Goal: Task Accomplishment & Management: Complete application form

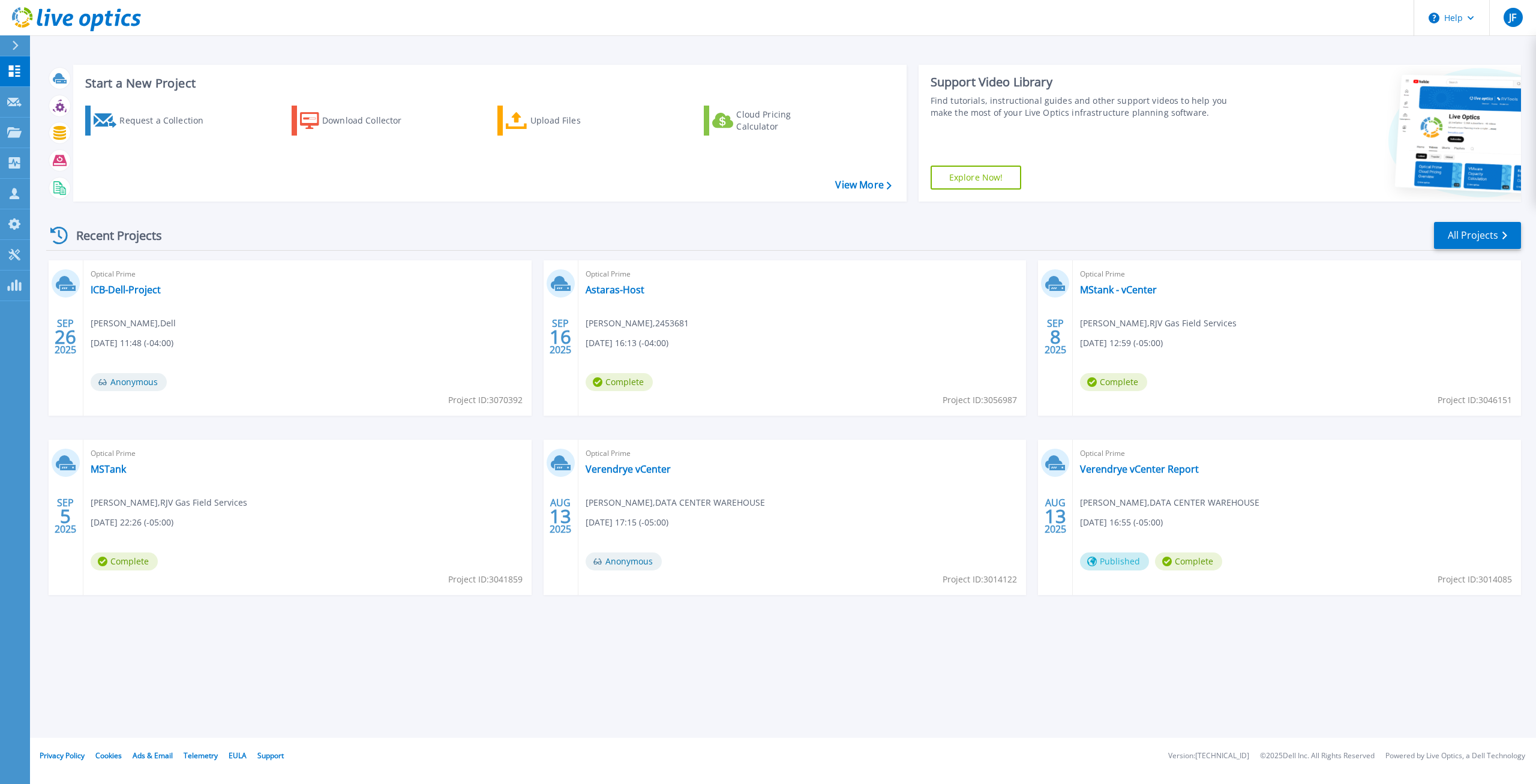
click at [323, 224] on div "Recent Projects All Projects" at bounding box center [783, 235] width 1475 height 30
click at [125, 115] on p "Live Optics supports a list of storage array vendors and models and provides a …" at bounding box center [490, 110] width 809 height 12
click at [149, 112] on div "Request a Collection" at bounding box center [167, 120] width 96 height 24
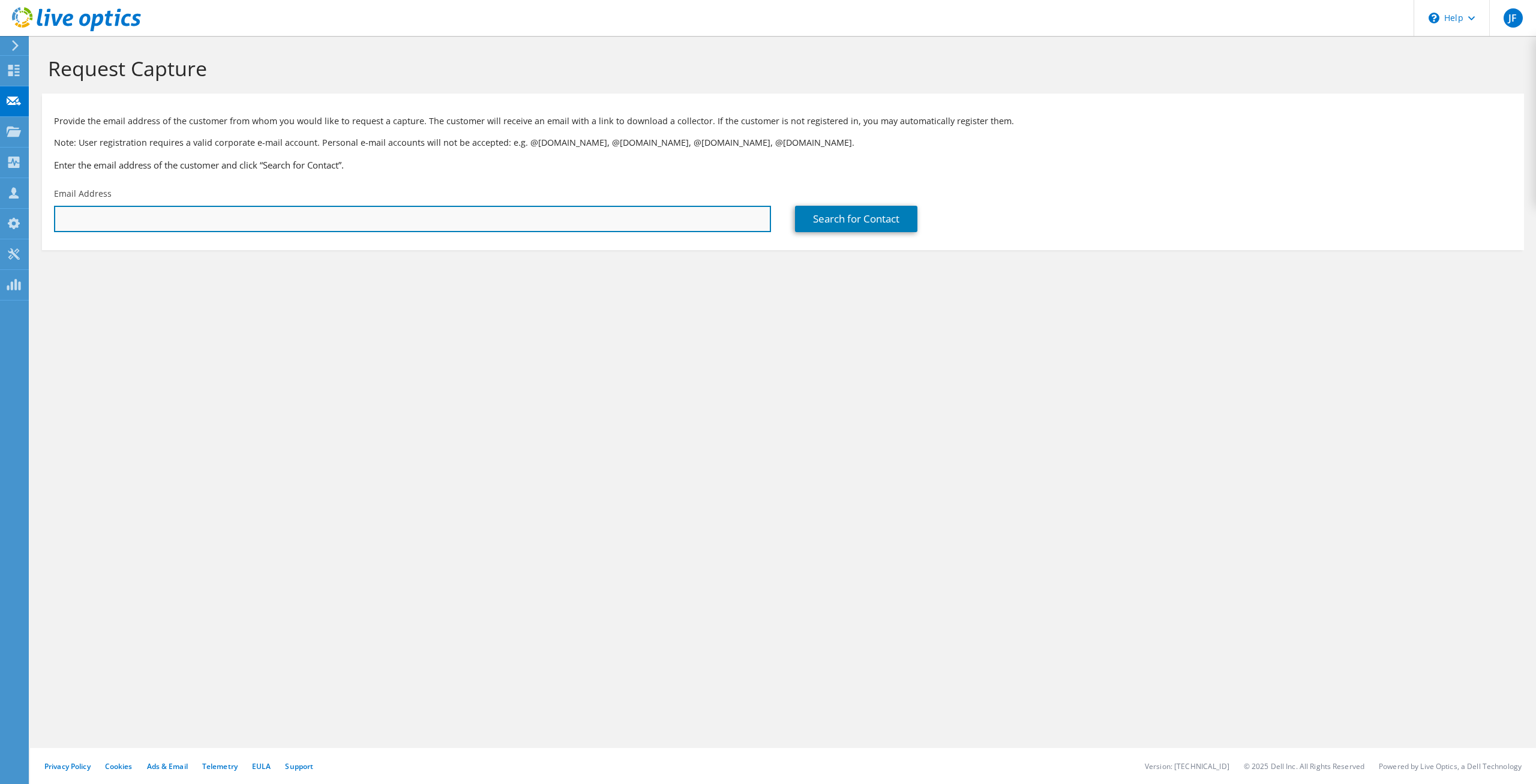
click at [517, 222] on input "text" at bounding box center [413, 219] width 717 height 26
paste input "[PERSON_NAME][EMAIL_ADDRESS][PERSON_NAME][DOMAIN_NAME]"
type input "[PERSON_NAME][EMAIL_ADDRESS][PERSON_NAME][DOMAIN_NAME]"
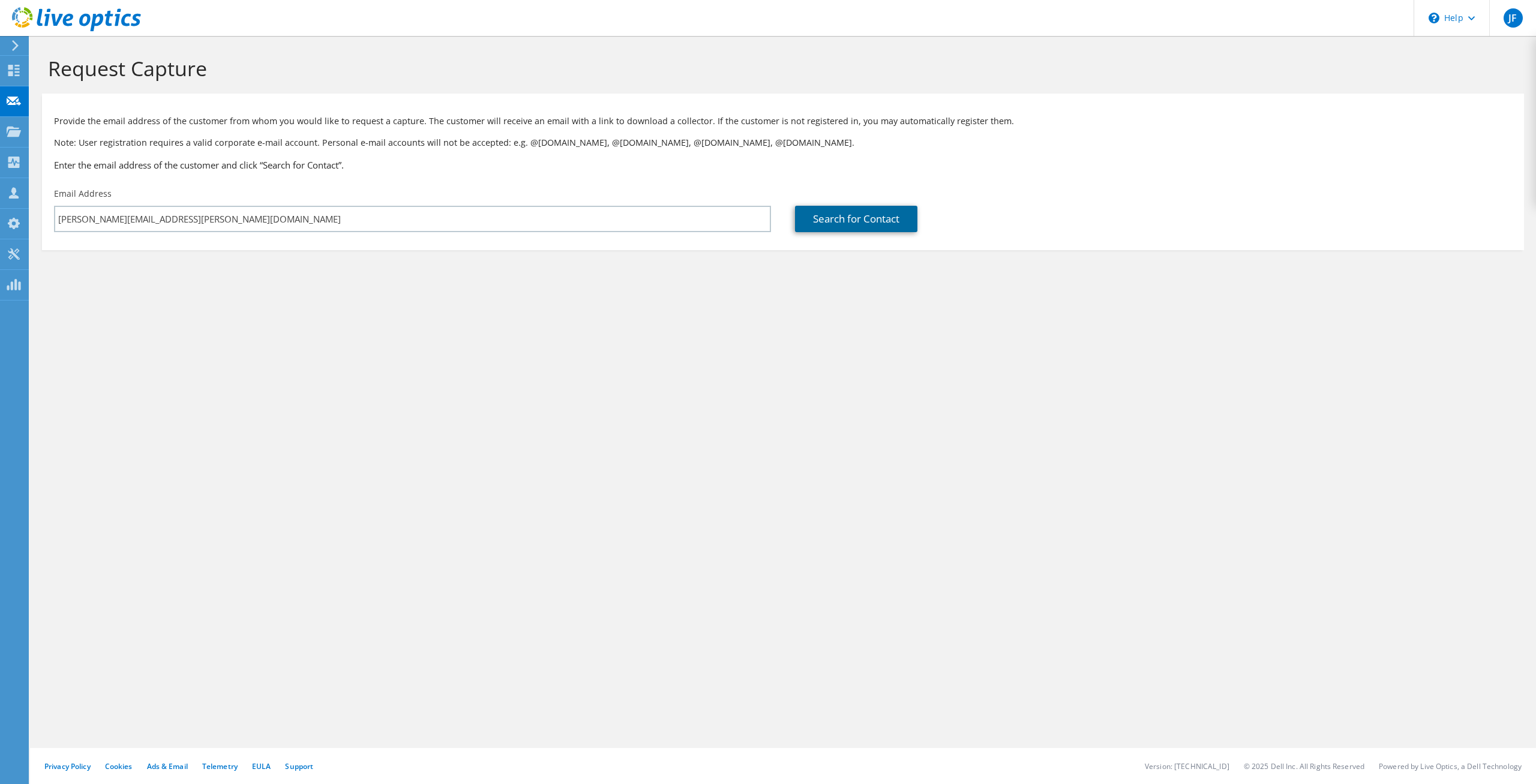
click at [851, 222] on link "Search for Contact" at bounding box center [856, 219] width 122 height 26
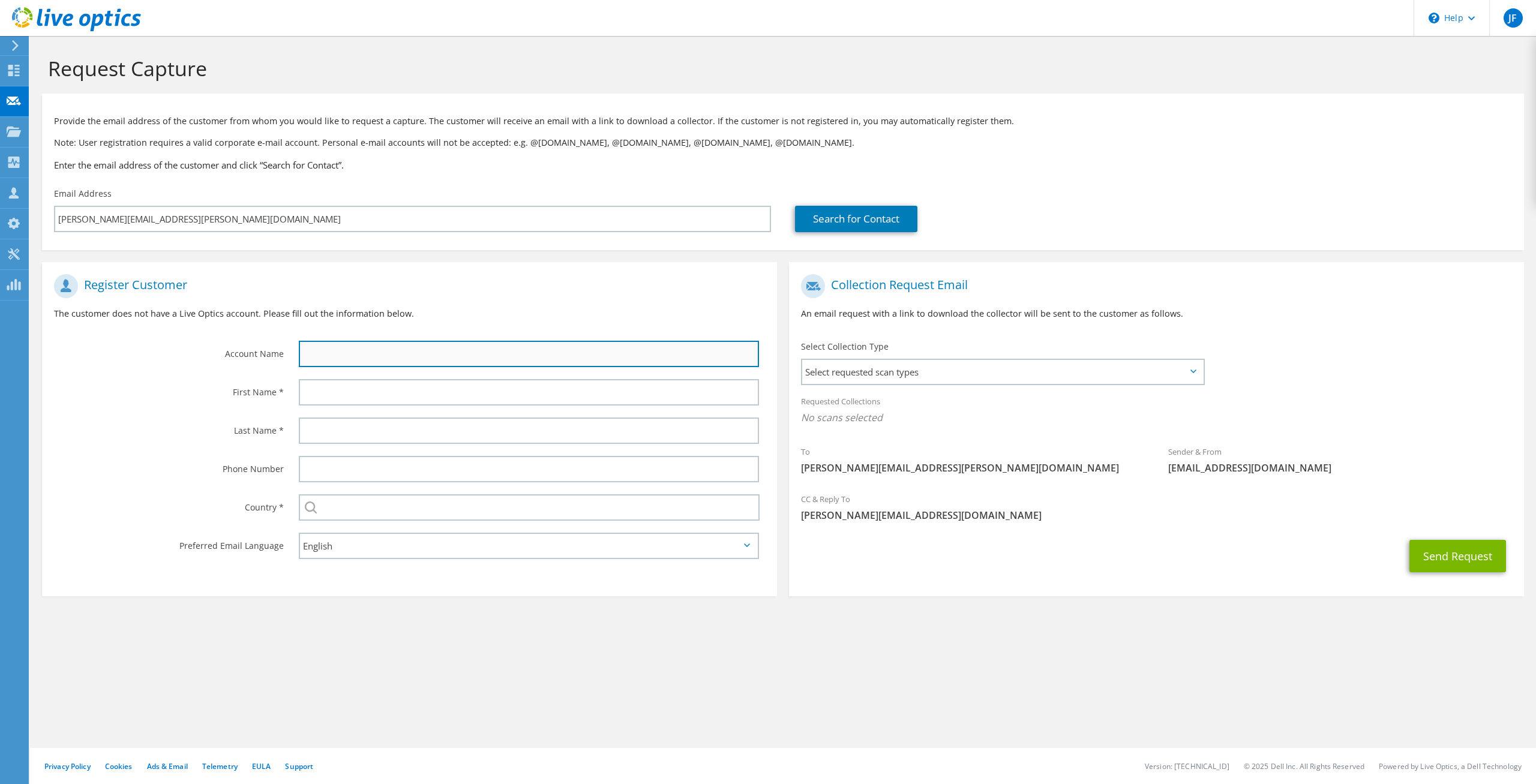
click at [433, 351] on input "text" at bounding box center [529, 354] width 460 height 26
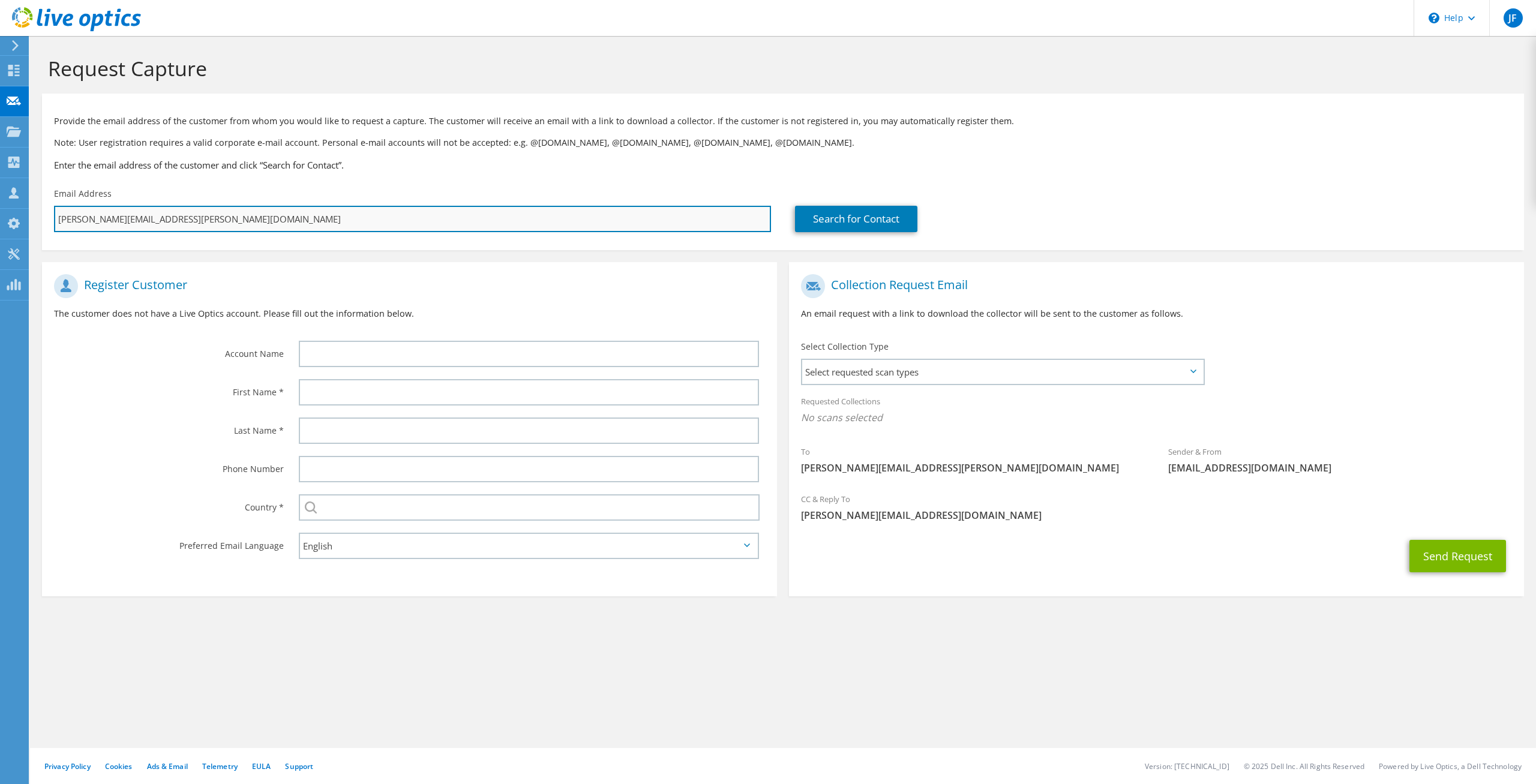
drag, startPoint x: 117, startPoint y: 218, endPoint x: 195, endPoint y: 222, distance: 78.1
click at [195, 222] on input "[PERSON_NAME][EMAIL_ADDRESS][PERSON_NAME][DOMAIN_NAME]" at bounding box center [413, 219] width 717 height 26
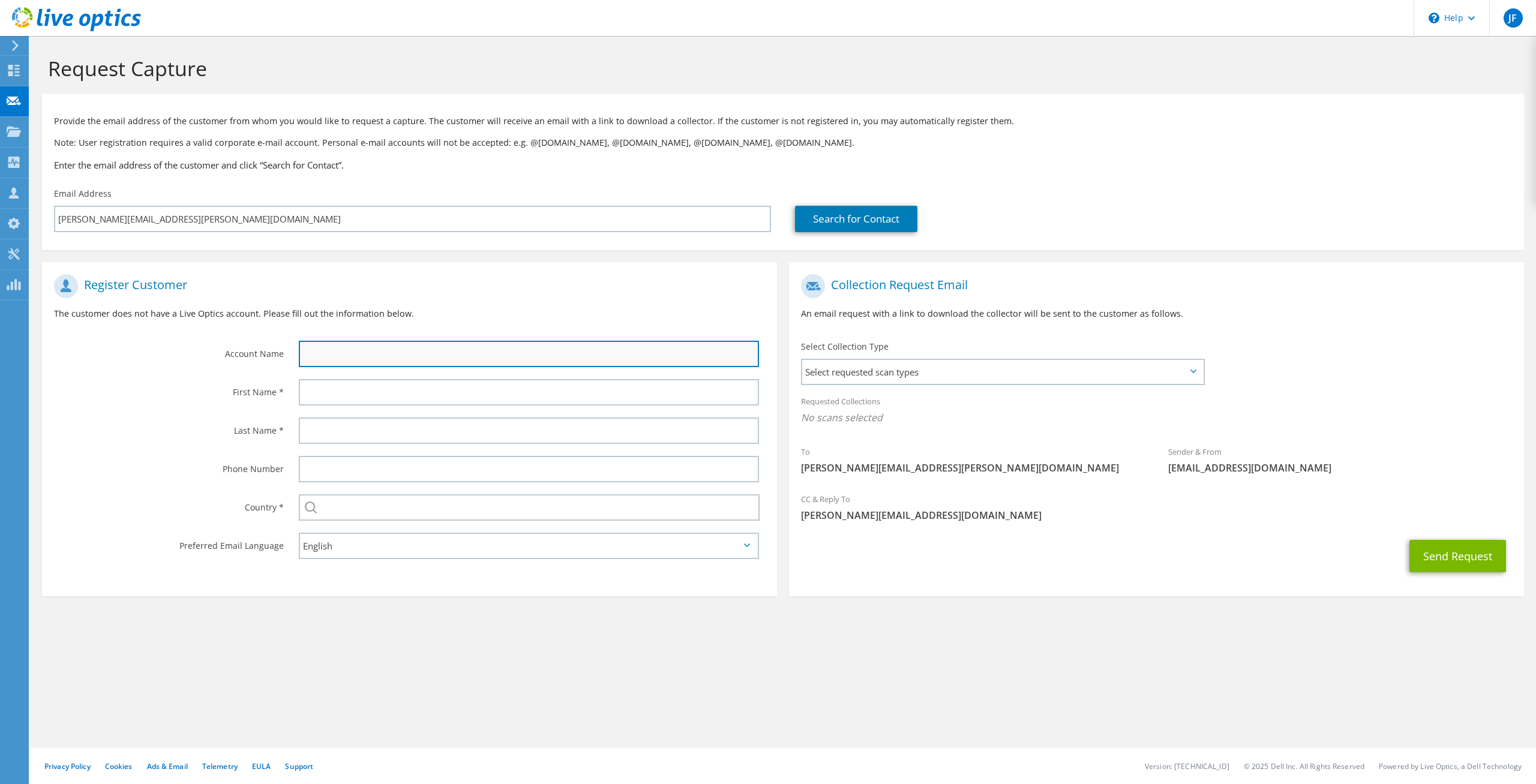
click at [331, 356] on input "text" at bounding box center [529, 354] width 460 height 26
drag, startPoint x: 468, startPoint y: 345, endPoint x: 260, endPoint y: 354, distance: 208.2
click at [299, 354] on input "[US_STATE][GEOGRAPHIC_DATA]" at bounding box center [529, 354] width 460 height 26
paste input "Authority"
type input "[US_STATE] Memorial Hospital Authority"
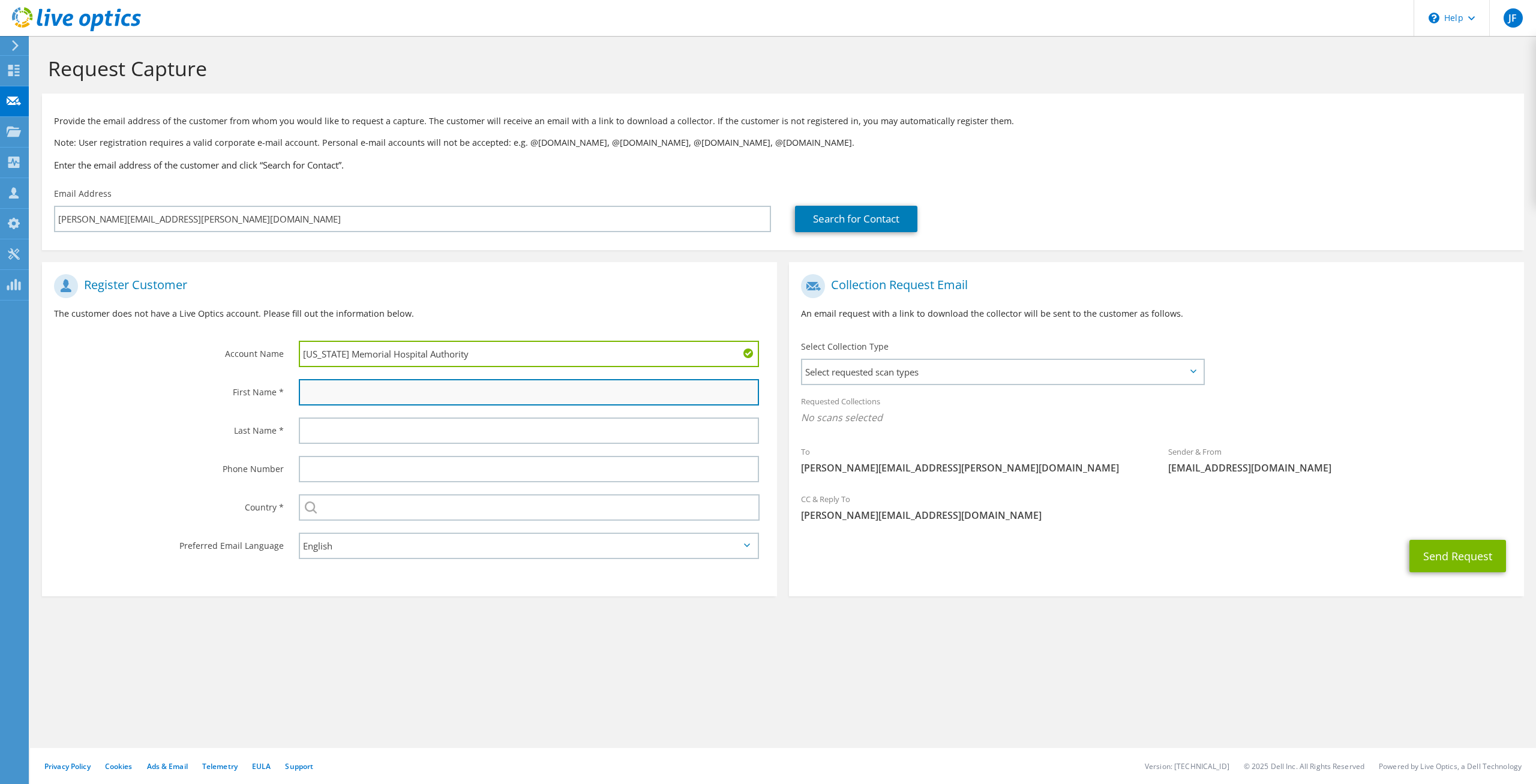
click at [370, 396] on input "text" at bounding box center [529, 392] width 460 height 26
type input "[PERSON_NAME]"
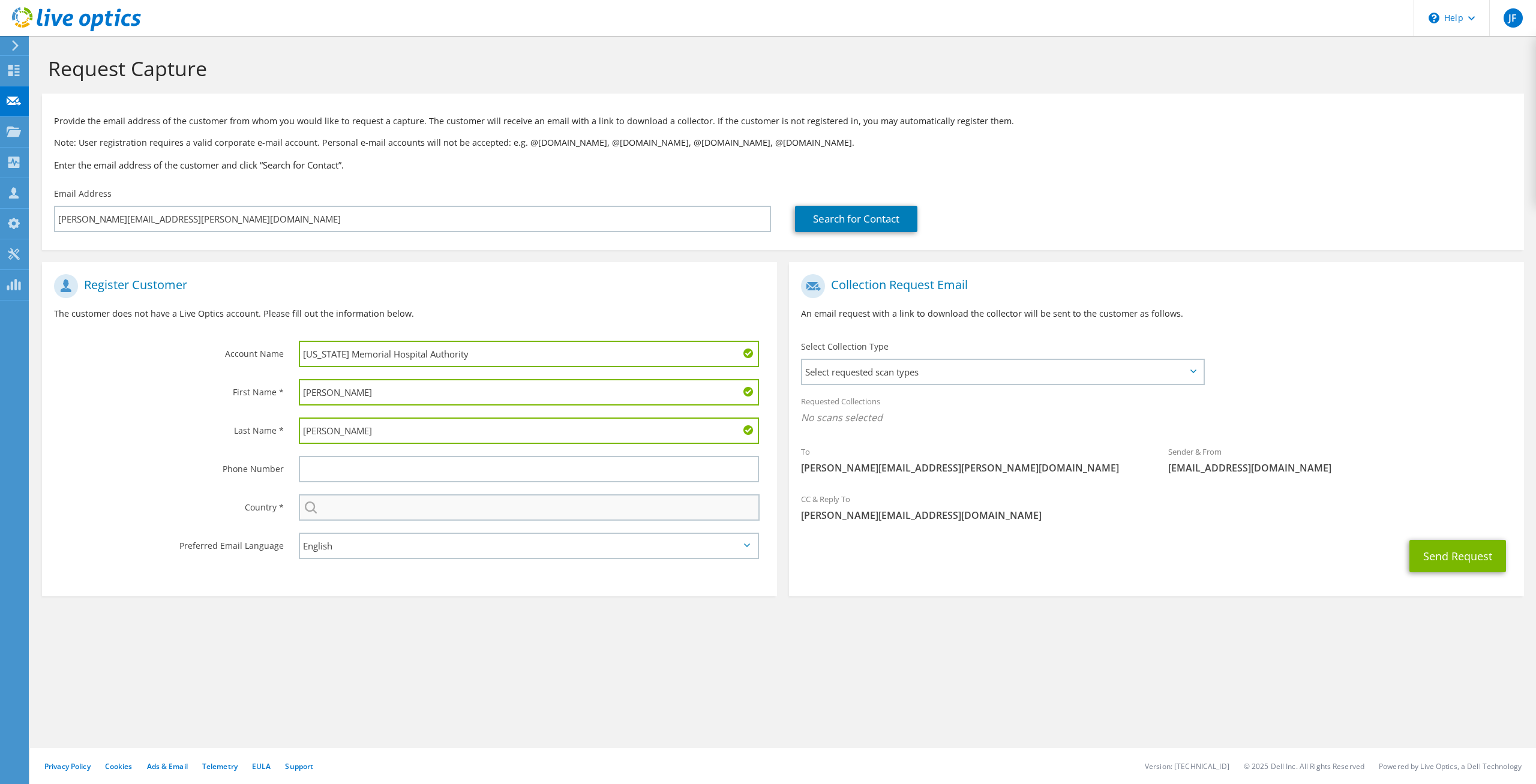
type input "[PERSON_NAME]"
click at [484, 519] on input "text" at bounding box center [529, 508] width 461 height 26
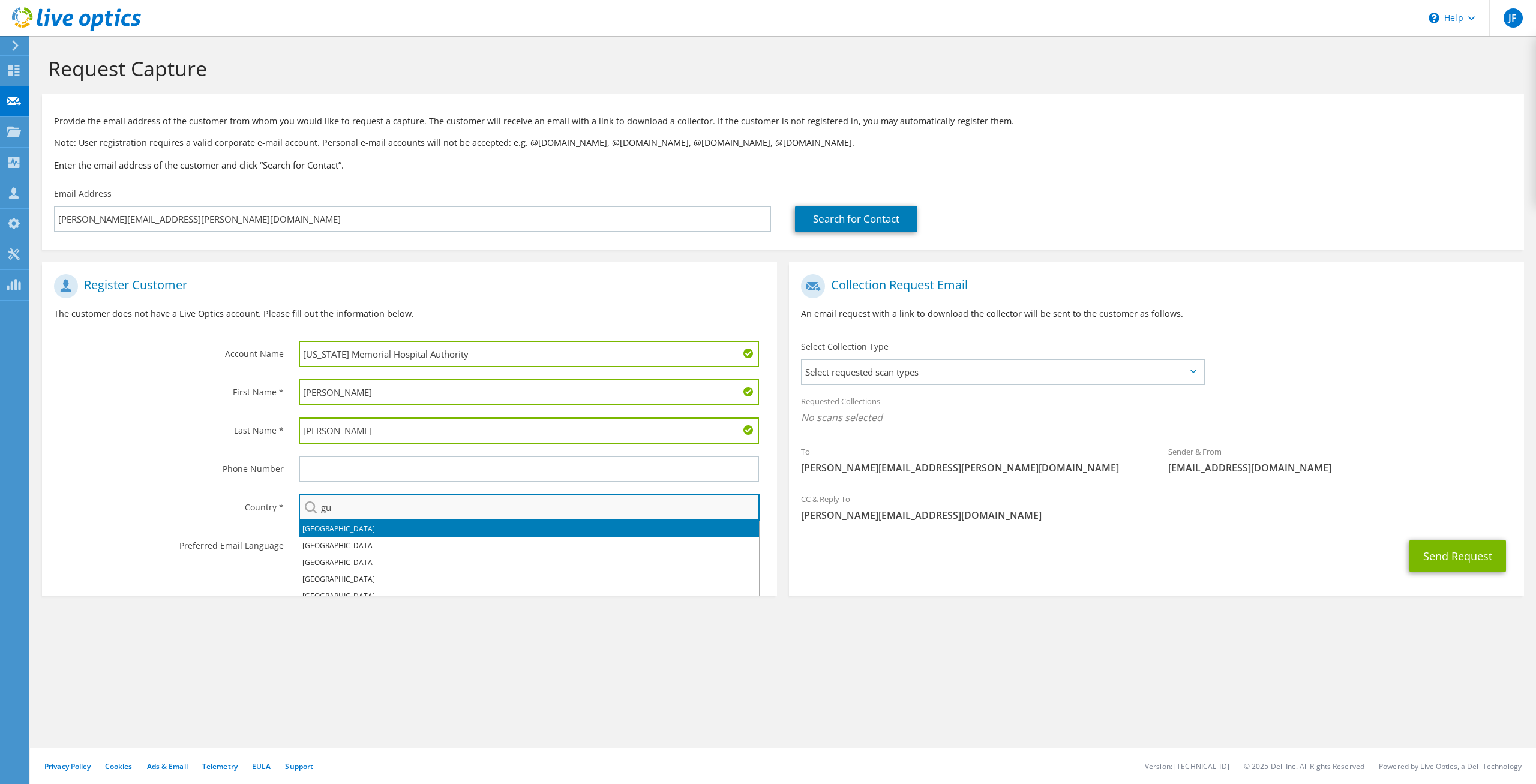
type input "g"
type input "o"
type input "i"
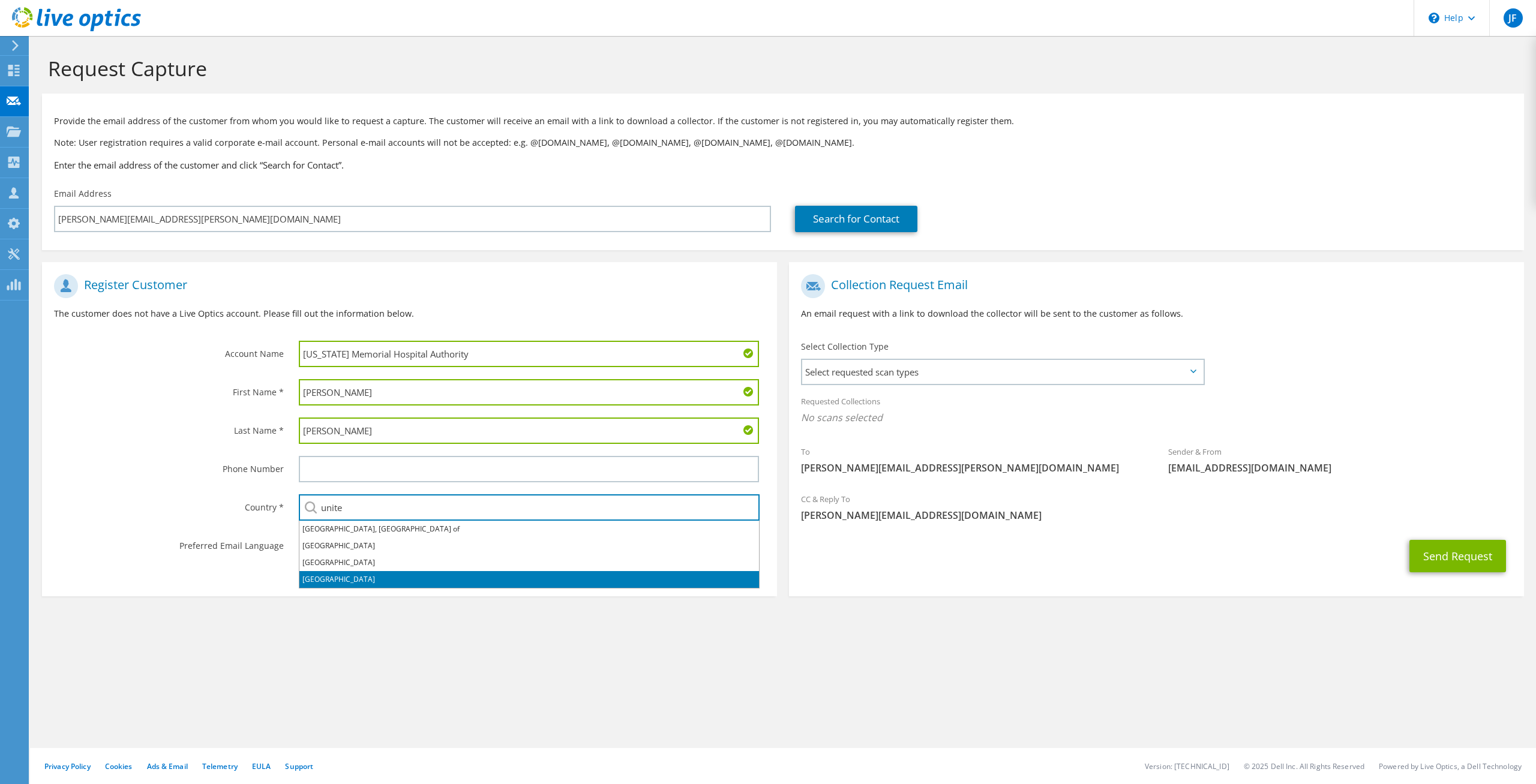
click at [408, 578] on li "[GEOGRAPHIC_DATA]" at bounding box center [529, 579] width 460 height 17
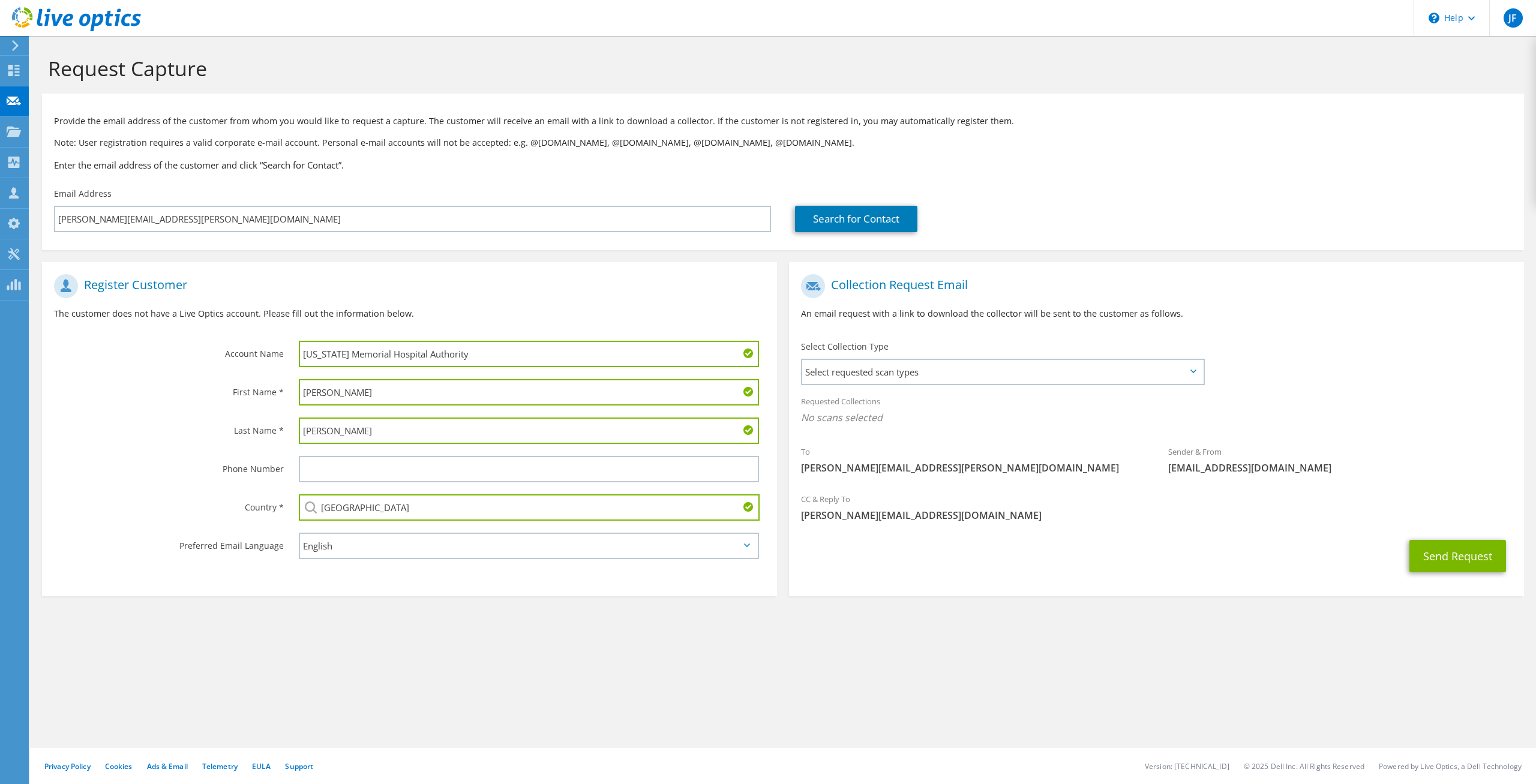
type input "[GEOGRAPHIC_DATA]"
click at [774, 626] on section "Request Capture Provide the email address of the customer from whom you would l…" at bounding box center [783, 346] width 1506 height 620
click at [895, 372] on span "Select requested scan types" at bounding box center [1002, 372] width 401 height 24
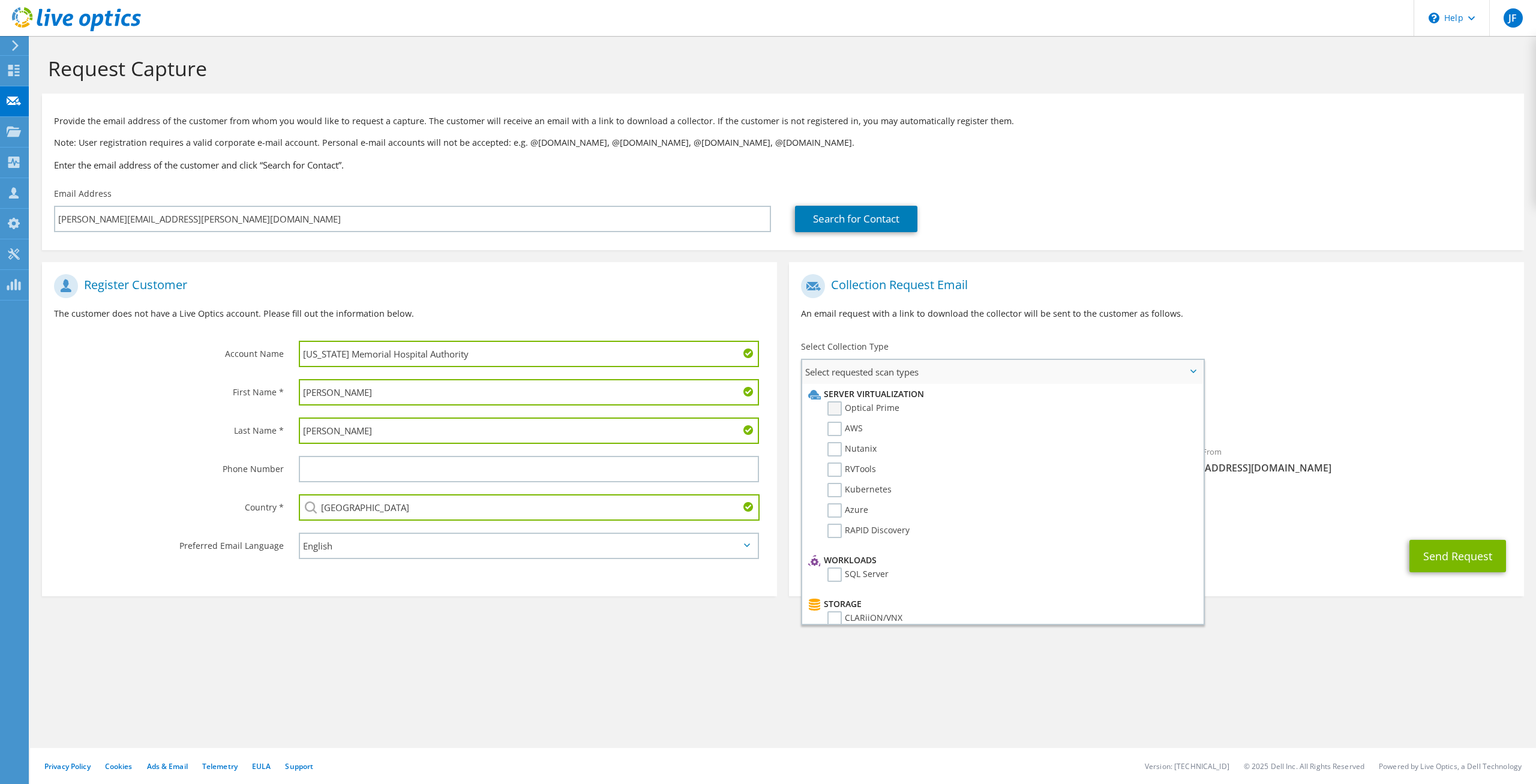
click at [843, 409] on label "Optical Prime" at bounding box center [864, 408] width 72 height 15
click at [0, 0] on input "Optical Prime" at bounding box center [0, 0] width 0 height 0
click at [1086, 654] on section "Request Capture Provide the email address of the customer from whom you would l…" at bounding box center [783, 348] width 1506 height 624
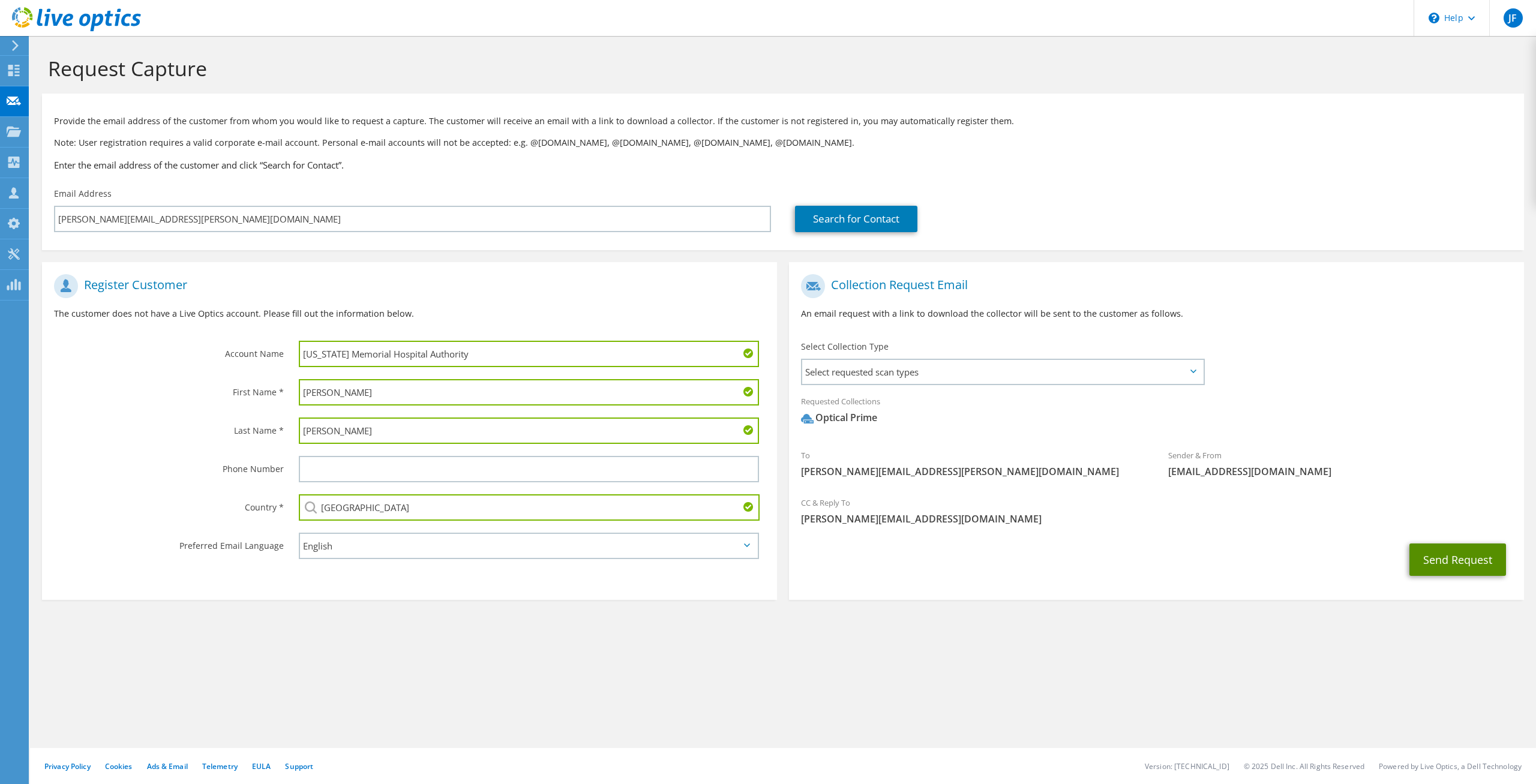
click at [1423, 553] on button "Send Request" at bounding box center [1457, 559] width 97 height 33
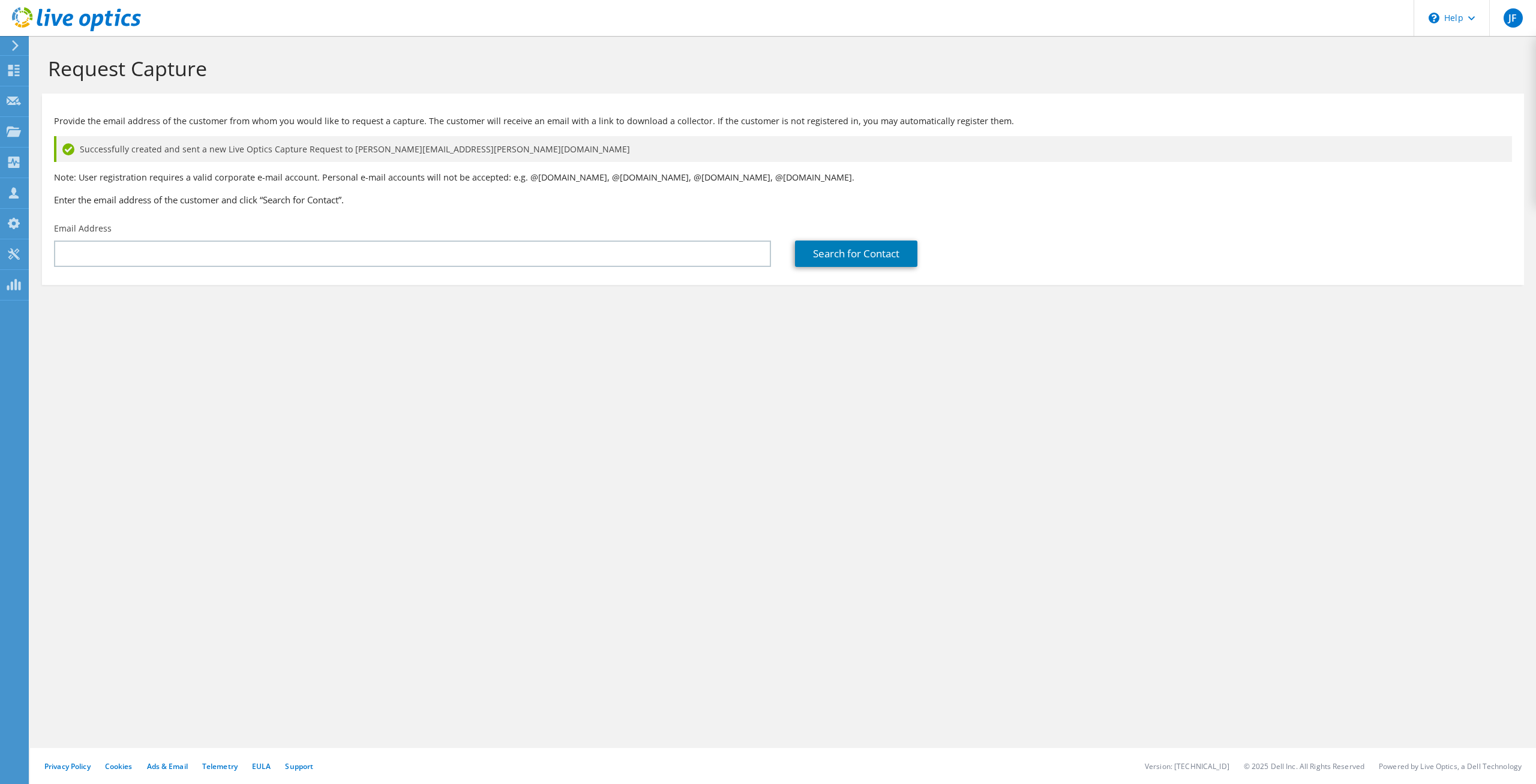
click at [847, 526] on div "Request Capture Provide the email address of the customer from whom you would l…" at bounding box center [783, 410] width 1506 height 748
drag, startPoint x: 641, startPoint y: 499, endPoint x: 199, endPoint y: 370, distance: 460.4
click at [640, 499] on div "Request Capture Provide the email address of the customer from whom you would l…" at bounding box center [783, 410] width 1506 height 748
drag, startPoint x: 167, startPoint y: 410, endPoint x: 156, endPoint y: 465, distance: 56.1
click at [167, 417] on div "Request Capture Provide the email address of the customer from whom you would l…" at bounding box center [783, 410] width 1506 height 748
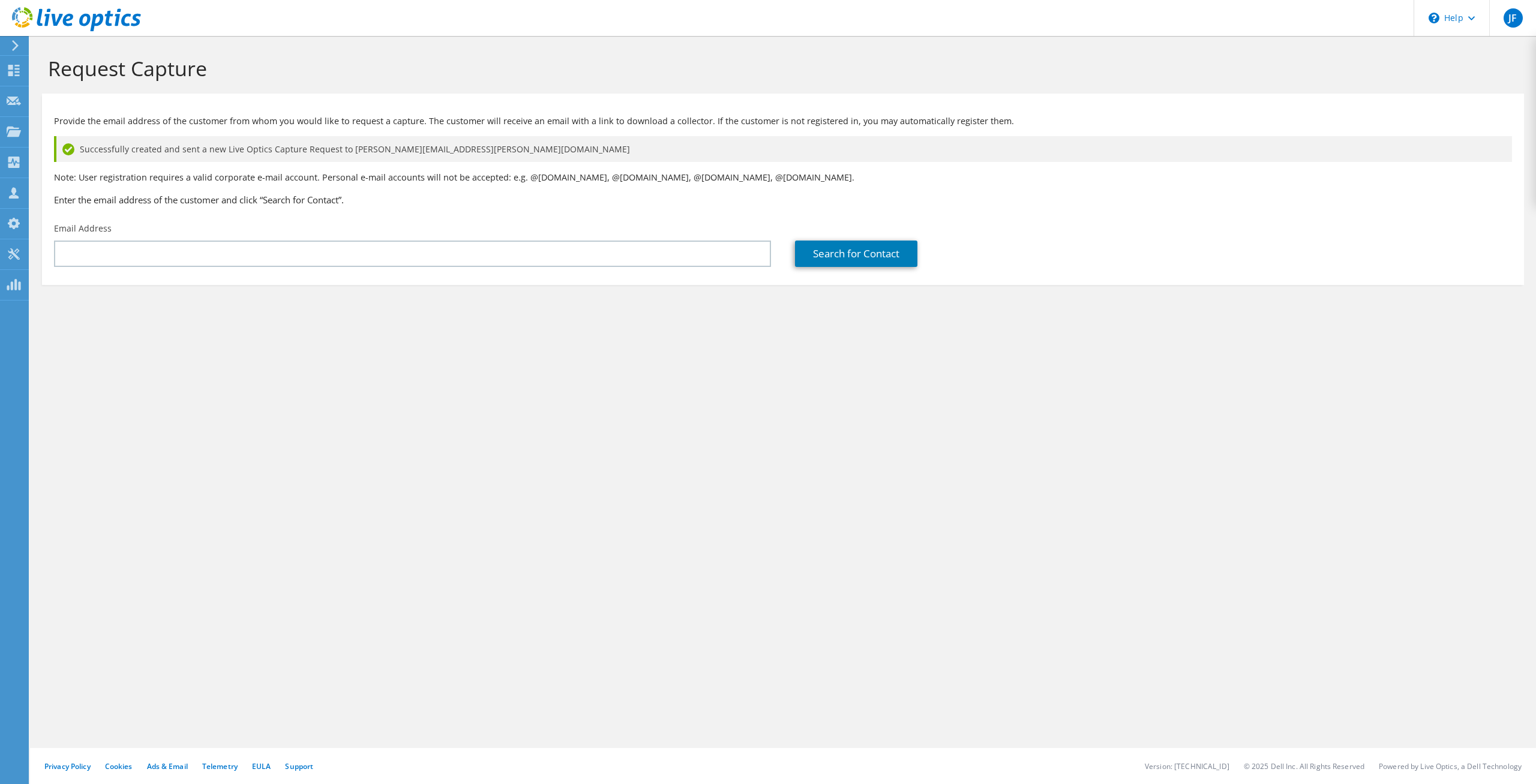
click at [887, 94] on section "Provide the email address of the customer from whom you would like to request a…" at bounding box center [782, 189] width 1482 height 191
